Goal: Task Accomplishment & Management: Manage account settings

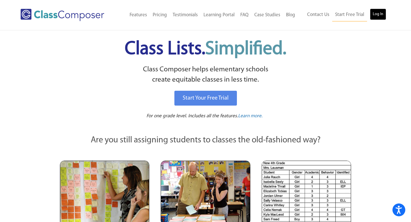
click at [382, 15] on link "Log In" at bounding box center [378, 14] width 16 height 11
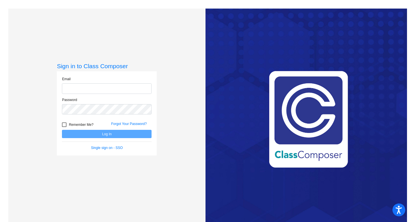
type input "[EMAIL_ADDRESS][DOMAIN_NAME]"
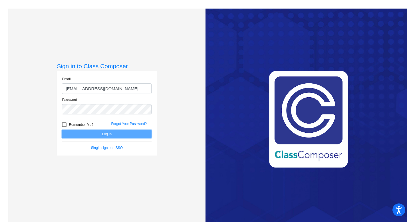
click at [91, 131] on button "Log In" at bounding box center [107, 134] width 90 height 8
click at [91, 134] on button "Log In" at bounding box center [107, 134] width 90 height 8
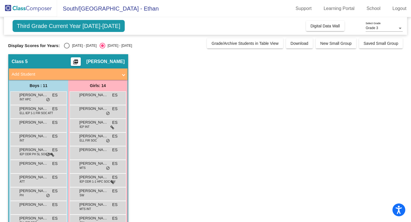
click at [65, 44] on div "Select an option" at bounding box center [67, 46] width 6 height 6
click at [66, 48] on input "[DATE] - [DATE]" at bounding box center [66, 48] width 0 height 0
radio input "true"
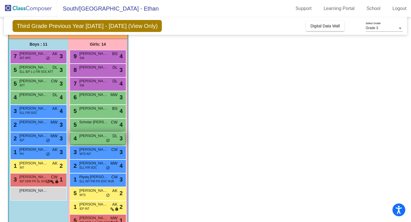
scroll to position [42, 0]
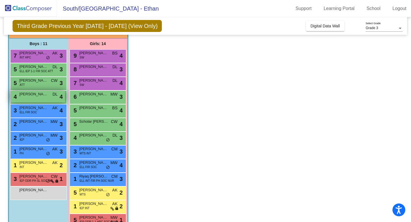
click at [26, 96] on span "[PERSON_NAME]" at bounding box center [33, 94] width 29 height 6
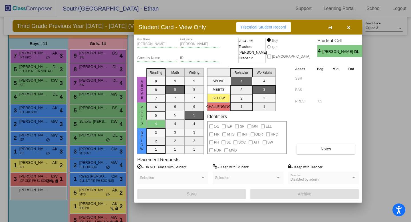
click at [348, 29] on icon "button" at bounding box center [348, 27] width 3 height 4
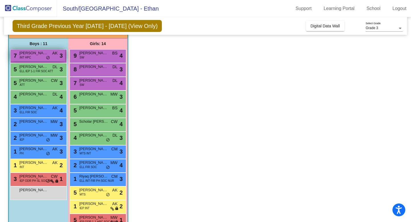
click at [36, 55] on span "Bennett Seitzer" at bounding box center [33, 53] width 29 height 6
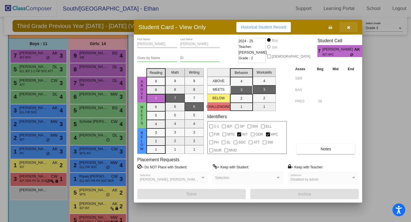
click at [349, 29] on icon "button" at bounding box center [348, 27] width 3 height 4
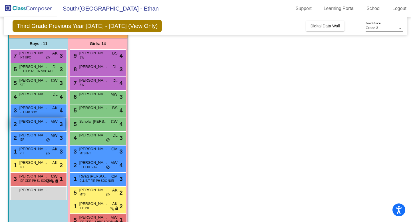
click at [52, 122] on span "MW" at bounding box center [53, 122] width 7 height 6
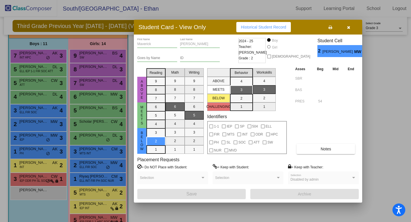
click at [349, 27] on icon "button" at bounding box center [348, 27] width 3 height 4
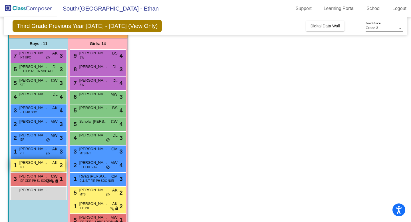
click at [29, 164] on span "Jasper Schmit" at bounding box center [33, 163] width 29 height 6
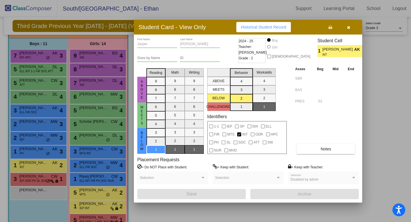
click at [349, 27] on icon "button" at bounding box center [348, 27] width 3 height 4
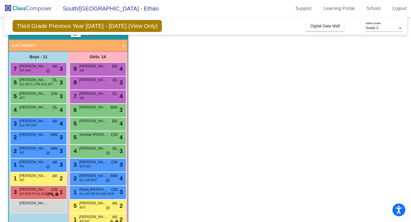
scroll to position [30, 0]
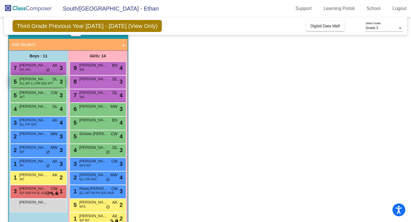
click at [22, 83] on span "ELL IEP 1-1 FIR SOC ATT" at bounding box center [36, 83] width 33 height 4
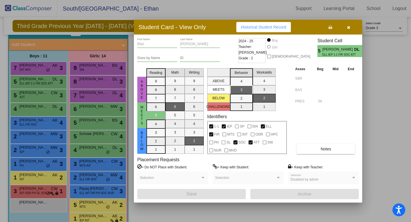
click at [351, 31] on button "button" at bounding box center [348, 27] width 18 height 10
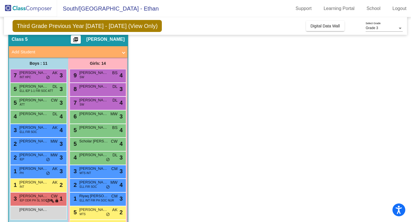
scroll to position [22, 0]
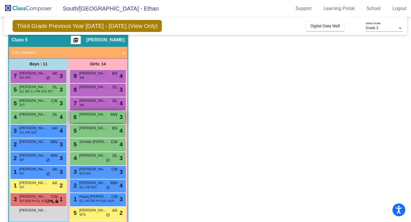
click at [86, 119] on div "6 Chloe Mallery MW lock do_not_disturb_alt 3" at bounding box center [97, 117] width 54 height 12
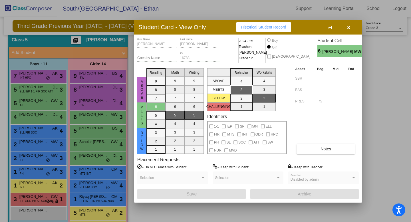
click at [347, 29] on icon "button" at bounding box center [348, 27] width 3 height 4
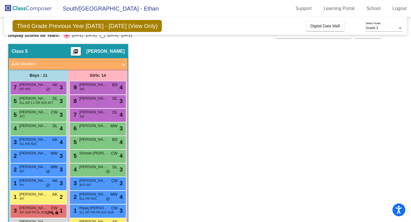
scroll to position [13, 0]
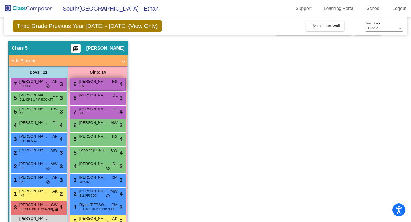
click at [98, 83] on span "Lillian Hird" at bounding box center [93, 82] width 29 height 6
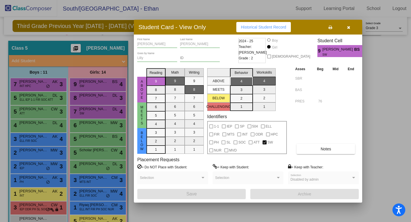
click at [354, 27] on button "button" at bounding box center [348, 27] width 18 height 10
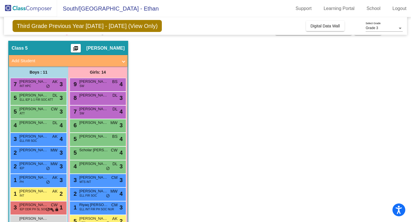
click at [260, 110] on app-classroom "Class 5 picture_as_pdf Ethan Sindelir Add Student First Name Last Name Student …" at bounding box center [205, 160] width 394 height 238
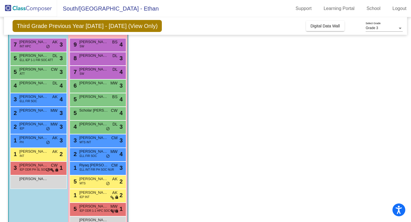
scroll to position [53, 0]
click at [104, 46] on div "9 Lillian Hird SW BS lock do_not_disturb_alt 4" at bounding box center [97, 45] width 54 height 12
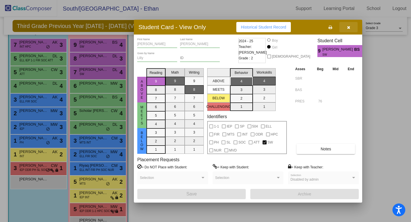
click at [348, 29] on icon "button" at bounding box center [348, 27] width 3 height 4
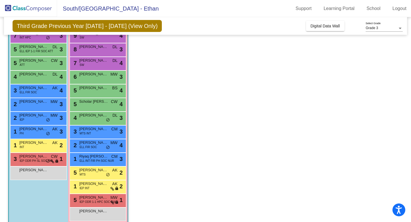
scroll to position [70, 0]
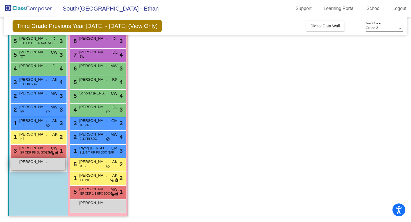
click at [43, 169] on div "Dean Krosch lock do_not_disturb_alt" at bounding box center [38, 164] width 54 height 12
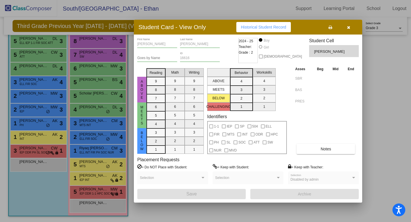
click at [352, 27] on button "button" at bounding box center [348, 27] width 18 height 10
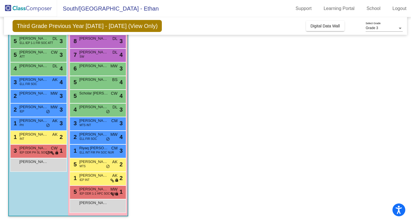
click at [233, 139] on app-classroom "Class 5 picture_as_pdf Ethan Sindelir Add Student First Name Last Name Student …" at bounding box center [205, 103] width 394 height 238
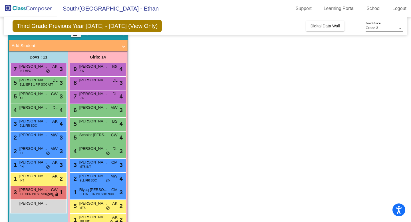
scroll to position [0, 0]
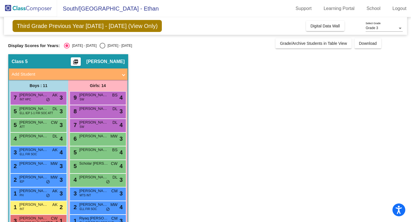
click at [383, 29] on div "Grade 3" at bounding box center [381, 28] width 32 height 4
click at [383, 29] on span "Grade 3" at bounding box center [383, 28] width 37 height 10
click at [278, 111] on app-classroom "Class 5 picture_as_pdf Ethan Sindelir Add Student First Name Last Name Student …" at bounding box center [205, 173] width 394 height 238
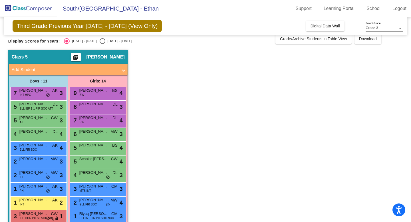
scroll to position [7, 0]
